Goal: Transaction & Acquisition: Purchase product/service

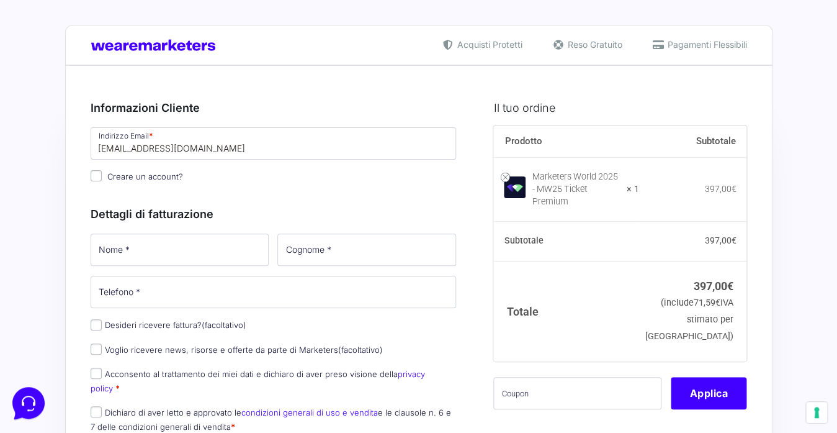
type input "[EMAIL_ADDRESS][DOMAIN_NAME]"
click at [161, 261] on input "Nome *" at bounding box center [180, 249] width 179 height 32
click at [94, 179] on input "Creare un account?" at bounding box center [96, 175] width 11 height 11
checkbox input "true"
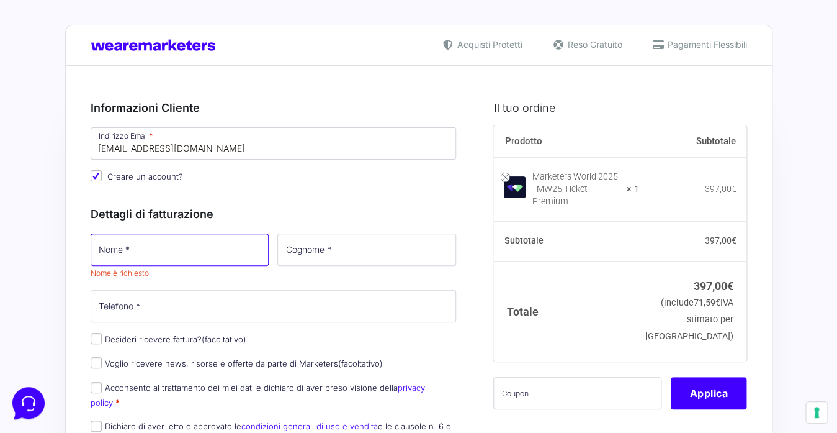
click at [108, 254] on input "Nome *" at bounding box center [180, 249] width 179 height 32
type input "Sandro"
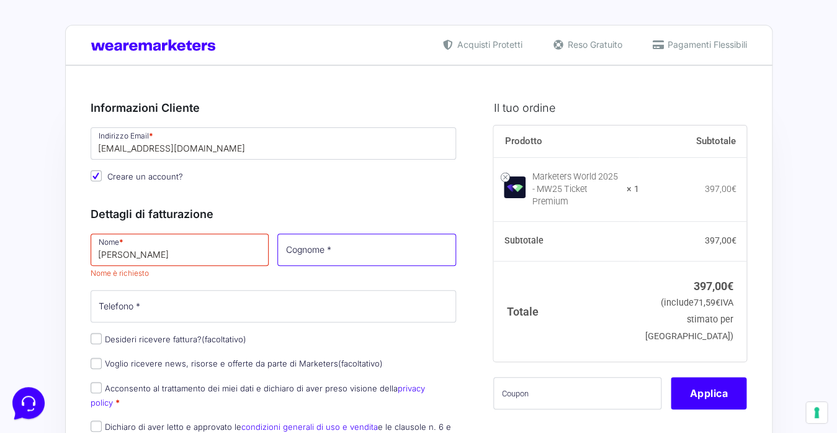
click at [374, 254] on input "Cognome *" at bounding box center [366, 249] width 179 height 32
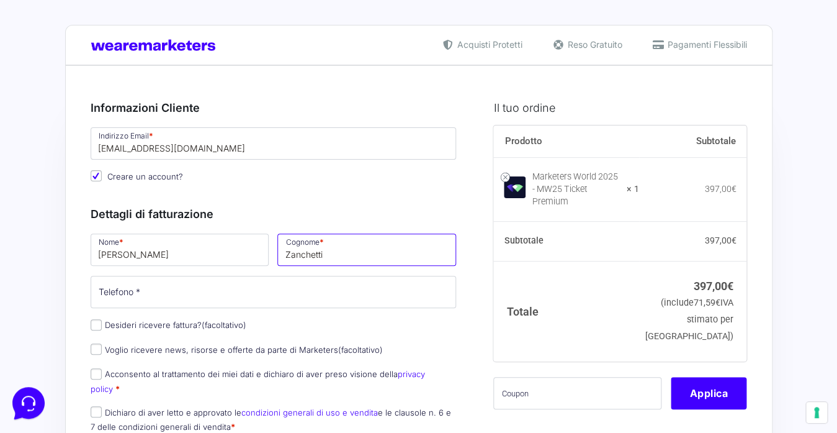
type input "Zanchetti"
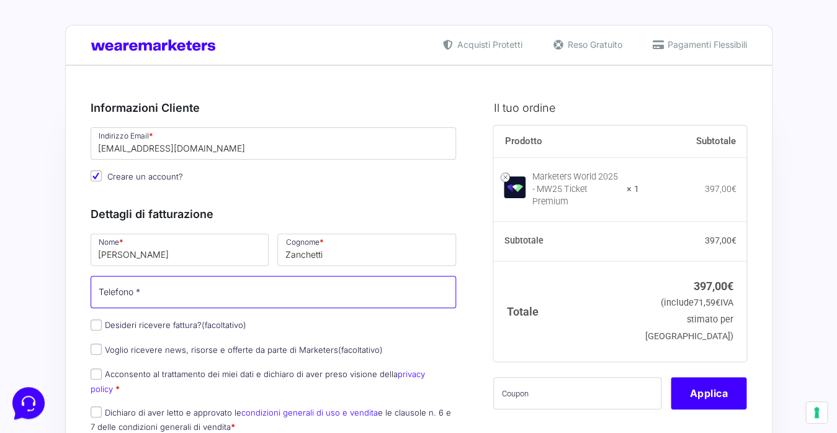
click at [328, 295] on input "Telefono *" at bounding box center [274, 292] width 366 height 32
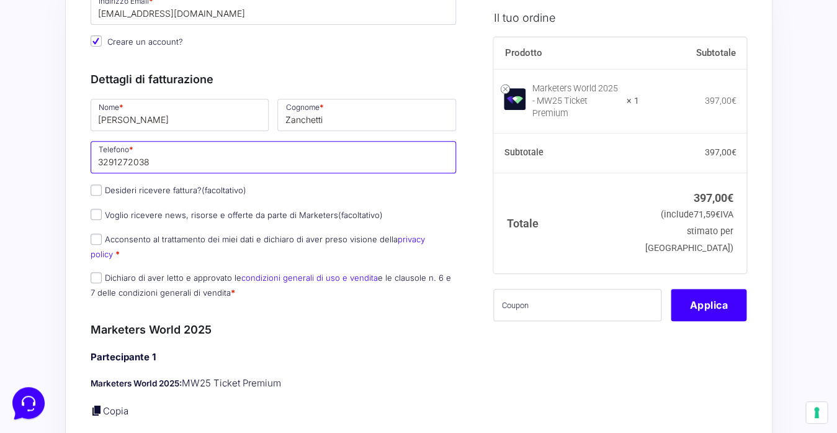
scroll to position [137, 0]
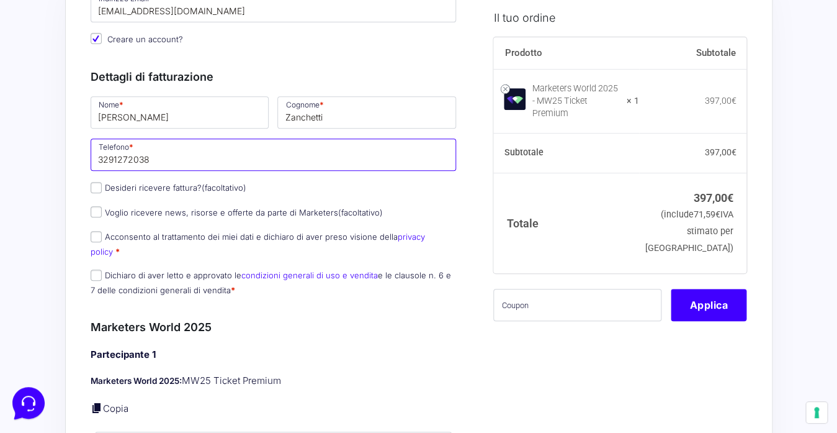
type input "3291272038"
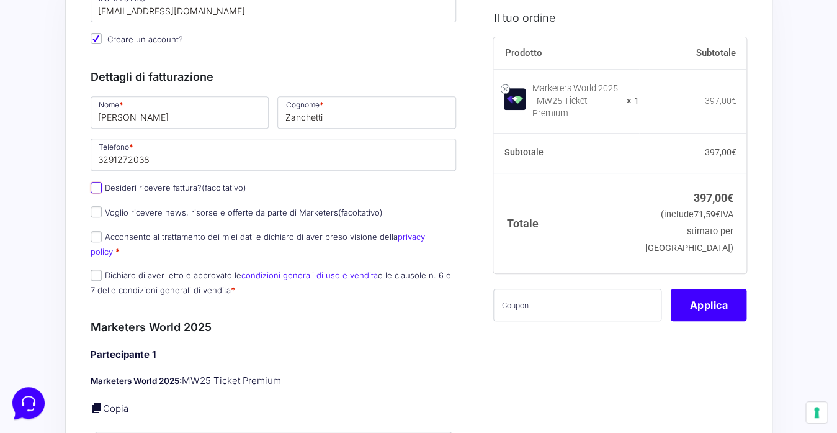
click at [98, 186] on input "Desideri ricevere fattura? (facoltativo)" at bounding box center [96, 187] width 11 height 11
checkbox input "true"
select select "IT"
type input "0000000"
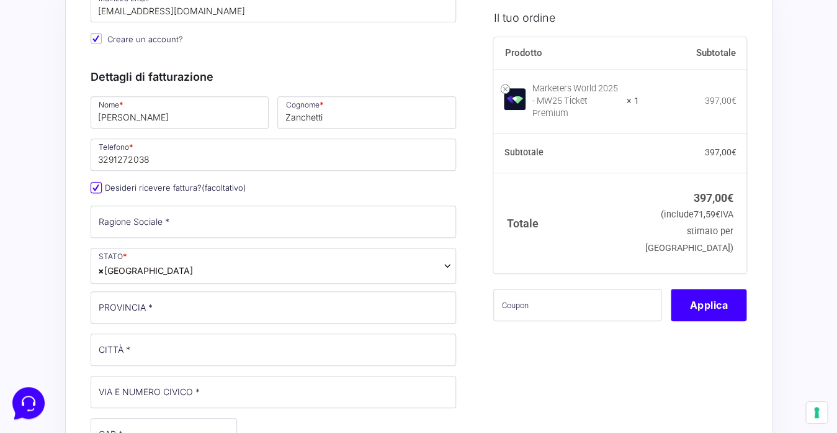
click at [92, 193] on input "Desideri ricevere fattura? (facoltativo)" at bounding box center [96, 187] width 11 height 11
checkbox input "false"
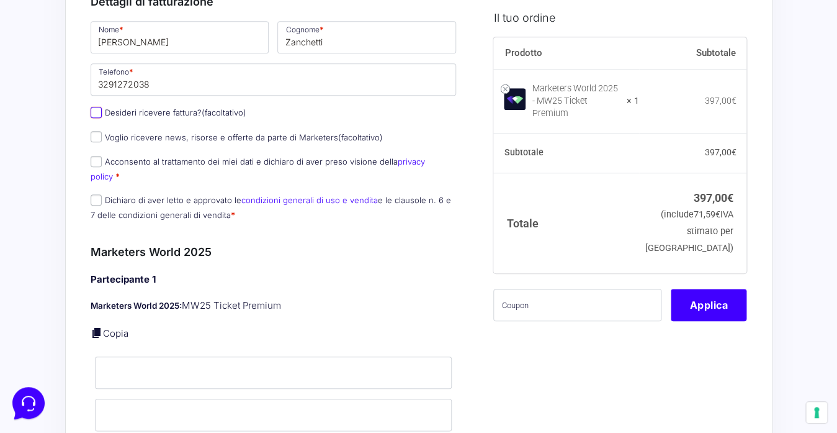
scroll to position [213, 0]
click at [96, 163] on input "Acconsento al trattamento dei miei dati e dichiaro di aver preso visione della …" at bounding box center [96, 160] width 11 height 11
checkbox input "true"
click at [96, 194] on input "Dichiaro di aver letto e approvato le condizioni generali di uso e vendita e le…" at bounding box center [96, 199] width 11 height 11
checkbox input "true"
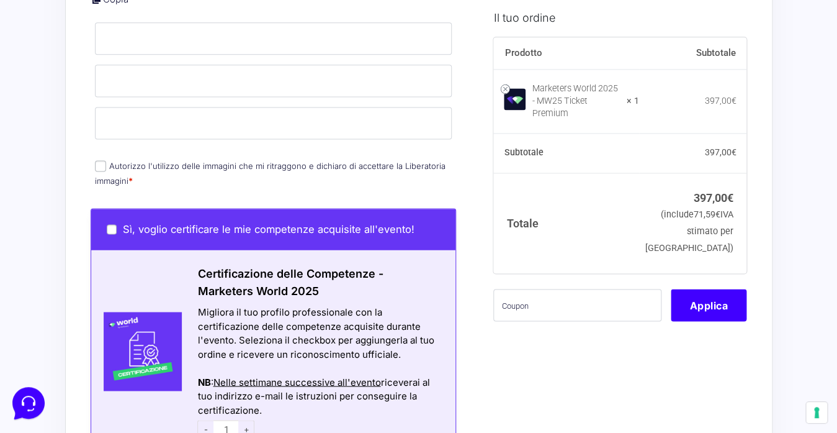
scroll to position [544, 0]
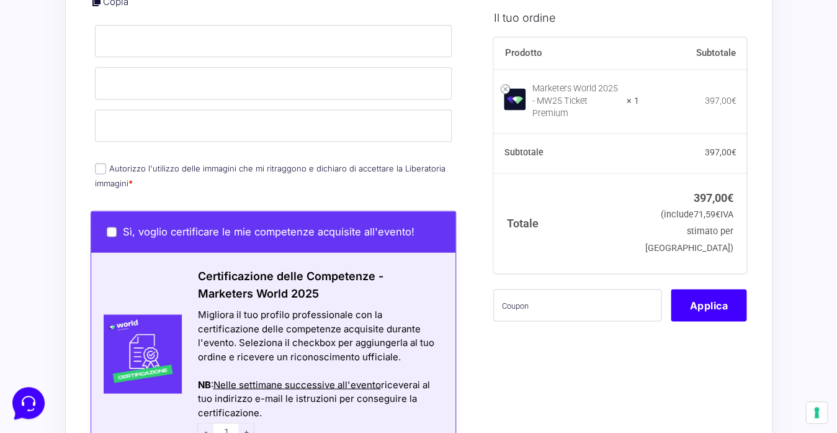
click at [102, 163] on input "Autorizzo l'utilizzo delle immagini che mi ritraggono e dichiaro di accettare l…" at bounding box center [100, 168] width 11 height 11
checkbox input "true"
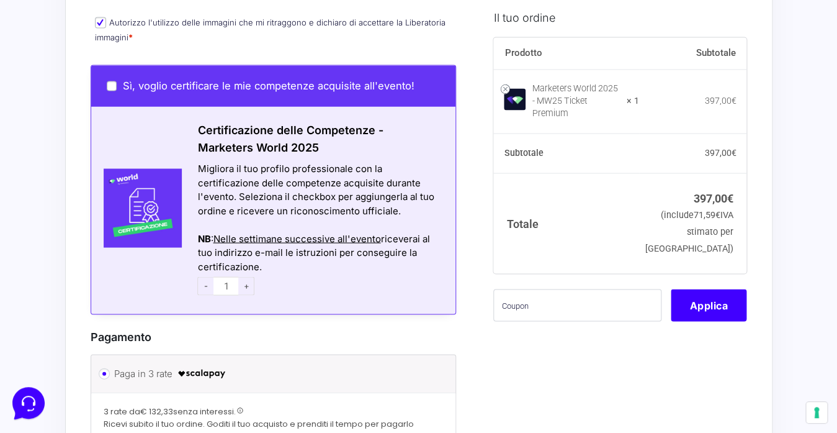
scroll to position [691, 0]
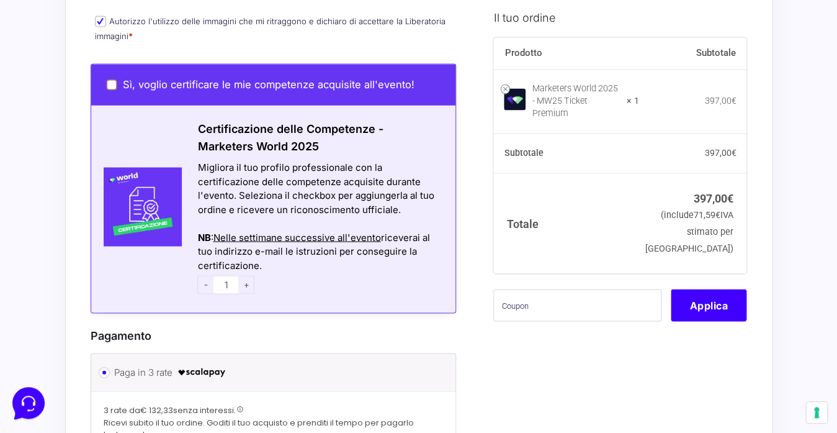
click at [112, 79] on input "Sì, voglio certificare le mie competenze acquisite all'evento!" at bounding box center [112, 84] width 10 height 10
checkbox input "true"
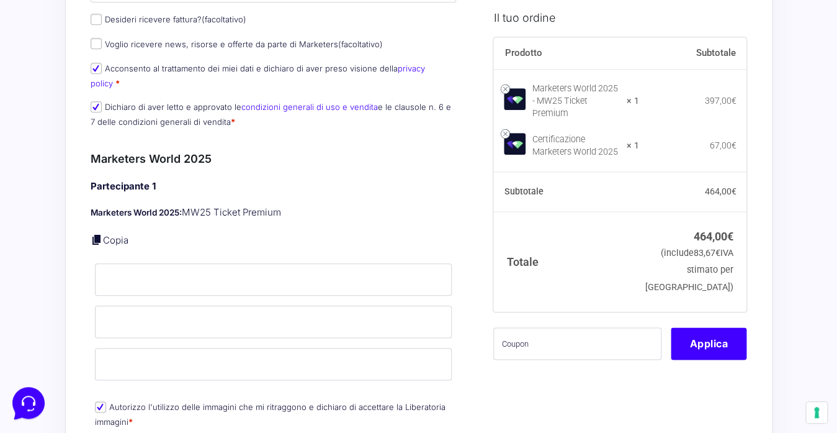
scroll to position [400, 0]
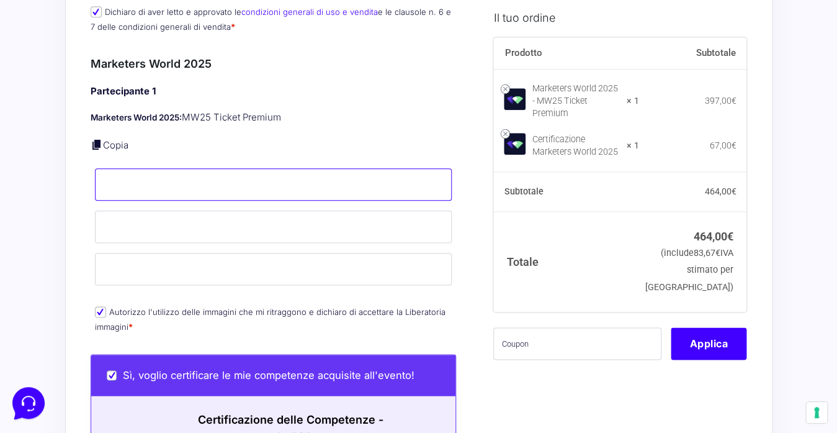
click at [207, 174] on input "Nome *" at bounding box center [274, 184] width 358 height 32
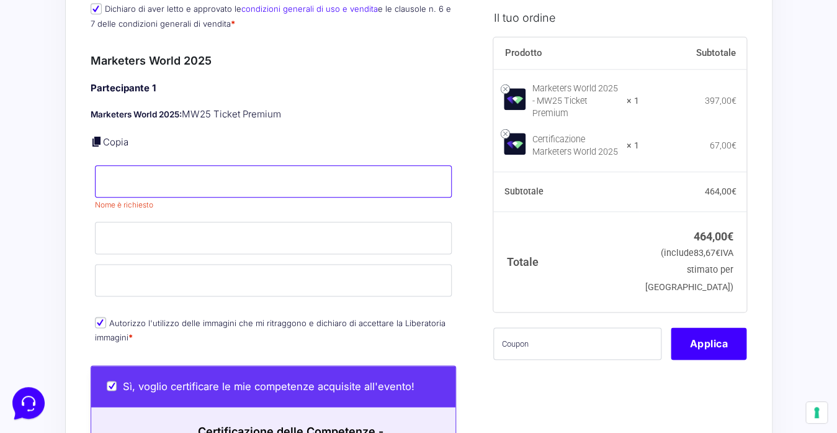
scroll to position [404, 0]
type input "S"
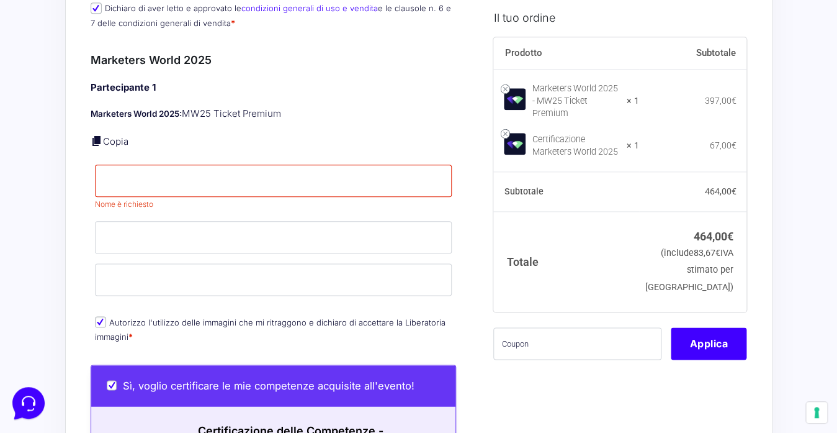
click at [111, 135] on link "Copia" at bounding box center [115, 141] width 25 height 12
type input "Sandro"
type input "Zanchetti"
type input "[EMAIL_ADDRESS][DOMAIN_NAME]"
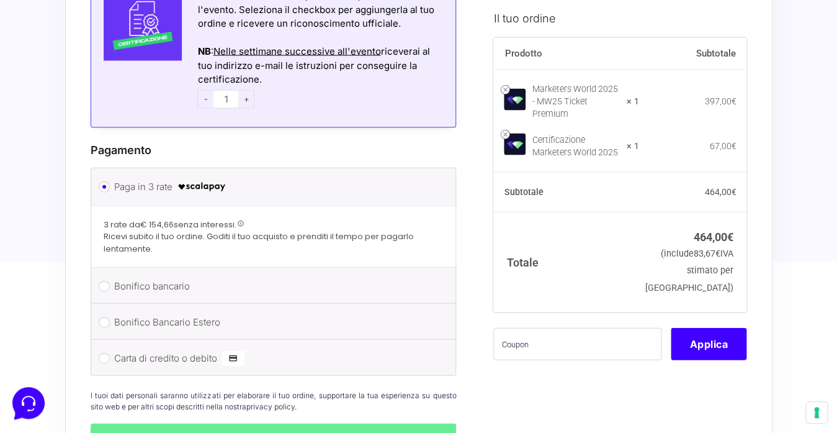
scroll to position [1075, 0]
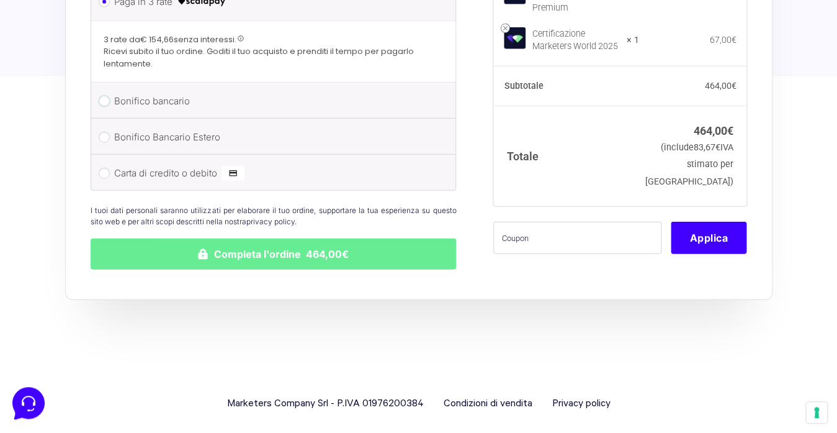
click at [106, 96] on input "Bonifico bancario" at bounding box center [104, 101] width 11 height 11
radio input "true"
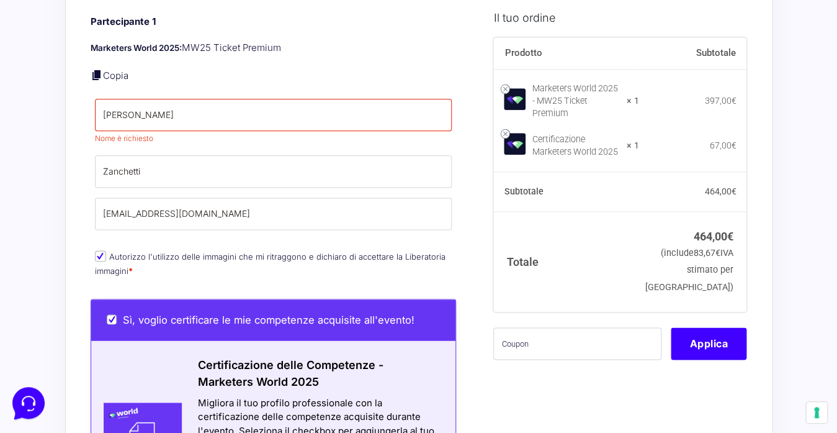
scroll to position [369, 0]
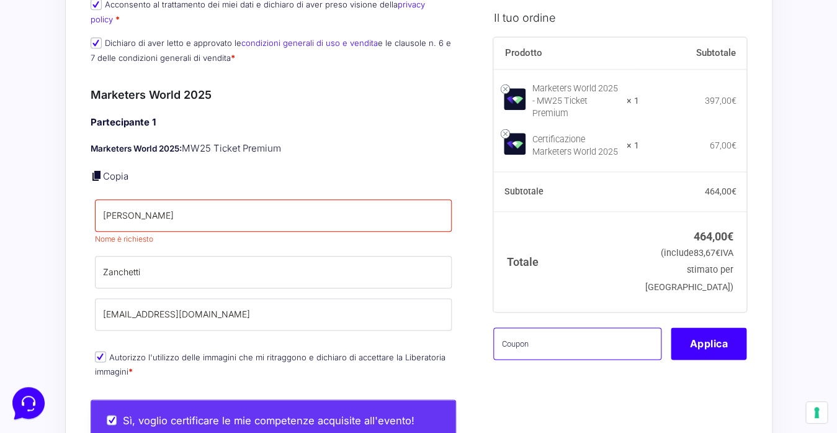
click at [558, 336] on input "text" at bounding box center [577, 343] width 168 height 32
click at [516, 335] on input "mwrotolando" at bounding box center [577, 343] width 168 height 32
type input "mw25rotolando"
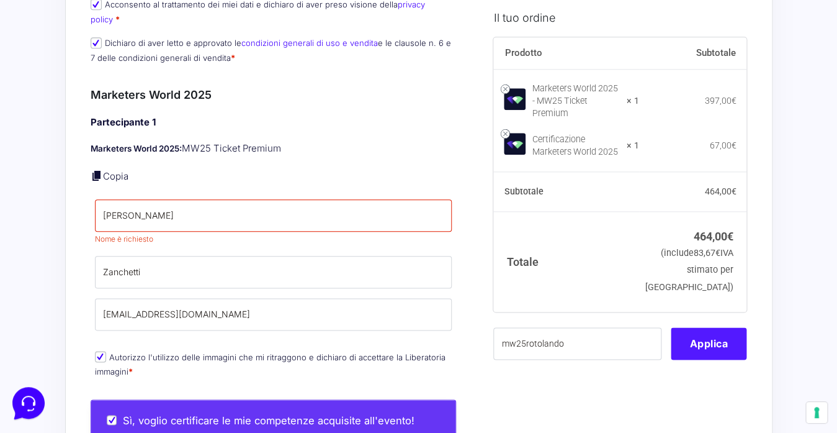
click at [718, 335] on button "Applica" at bounding box center [709, 343] width 76 height 32
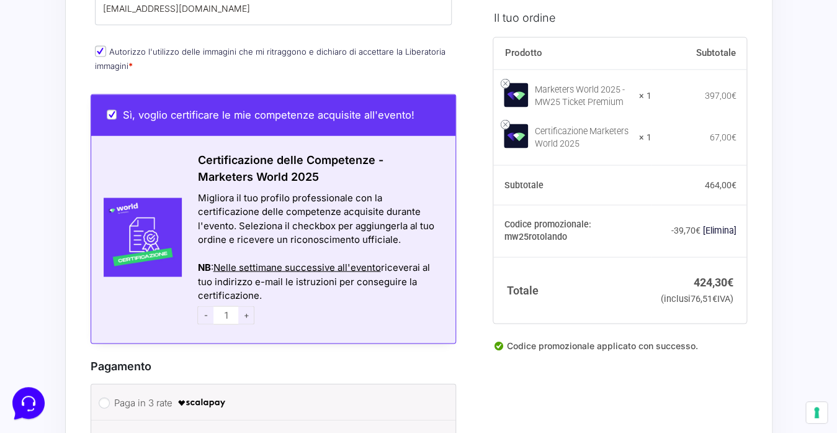
scroll to position [682, 0]
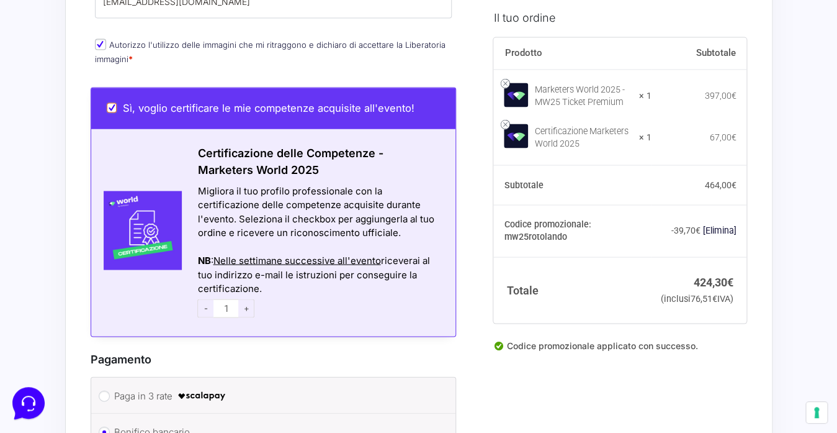
click at [113, 102] on input "Sì, voglio certificare le mie competenze acquisite all'evento!" at bounding box center [112, 107] width 10 height 10
checkbox input "false"
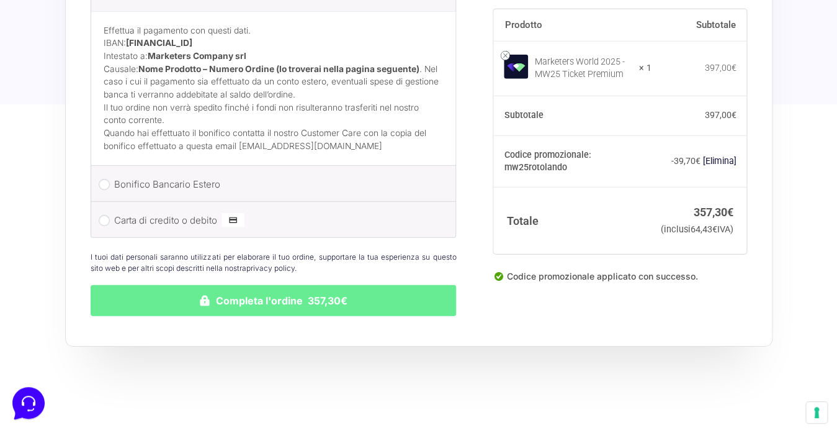
scroll to position [1167, 0]
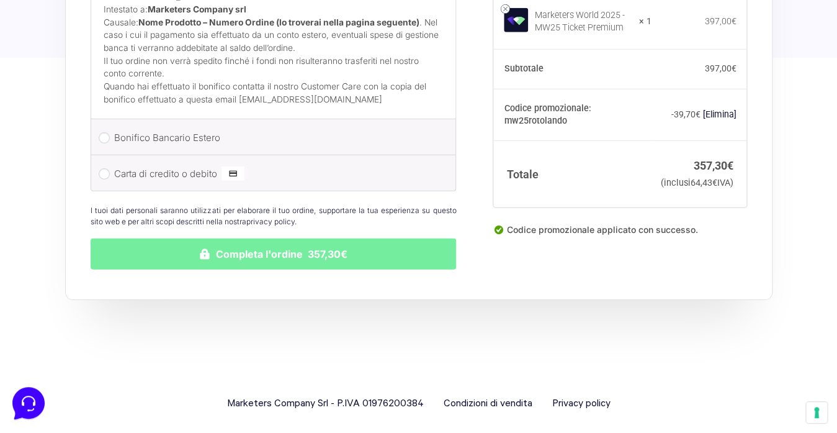
click at [336, 238] on button "Completa l'ordine 357,30€" at bounding box center [274, 253] width 366 height 31
